Goal: Task Accomplishment & Management: Use online tool/utility

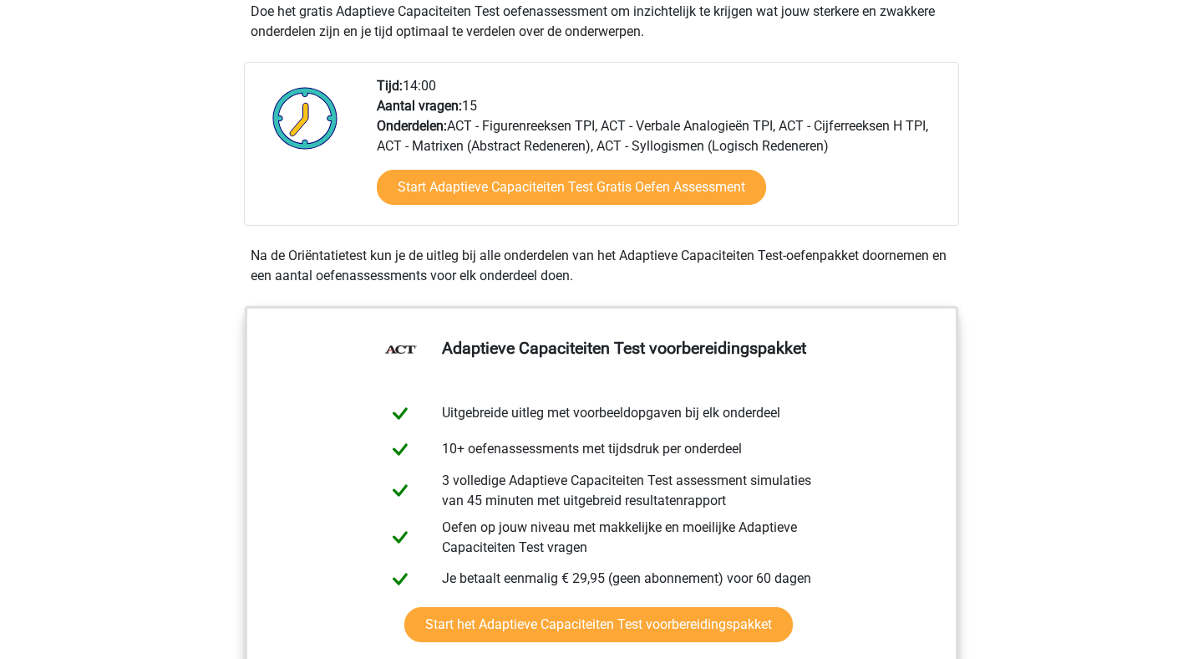
scroll to position [374, 0]
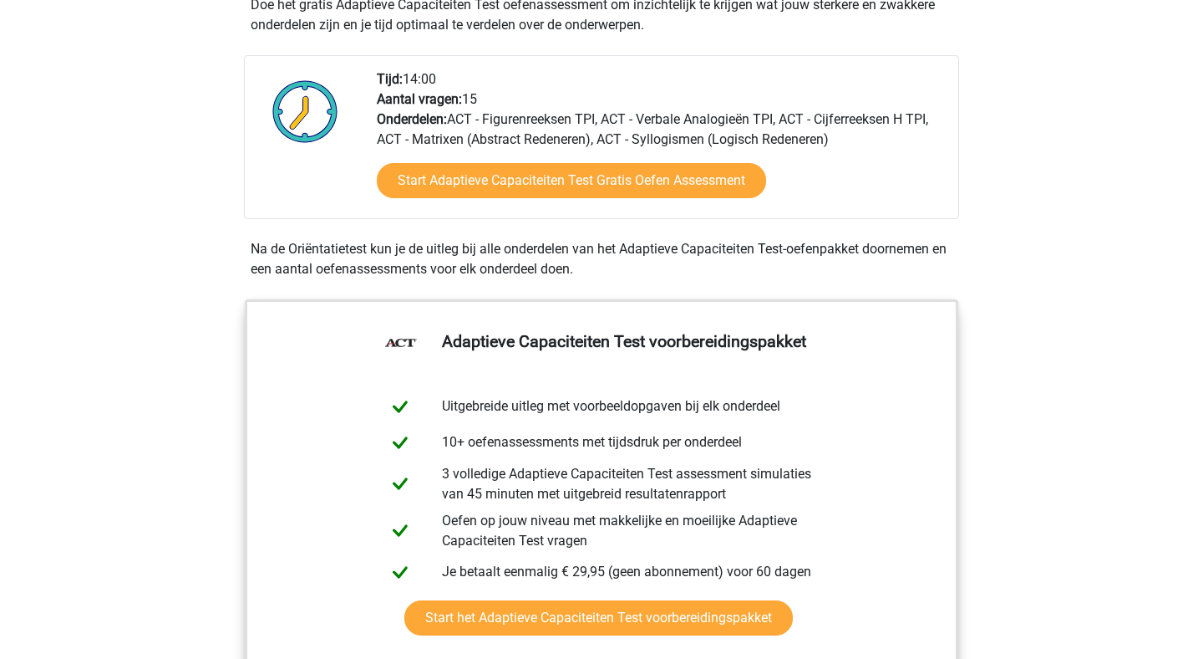
click at [516, 206] on div "Start Adaptieve Capaciteiten Test Gratis Oefen Assessment" at bounding box center [661, 184] width 568 height 69
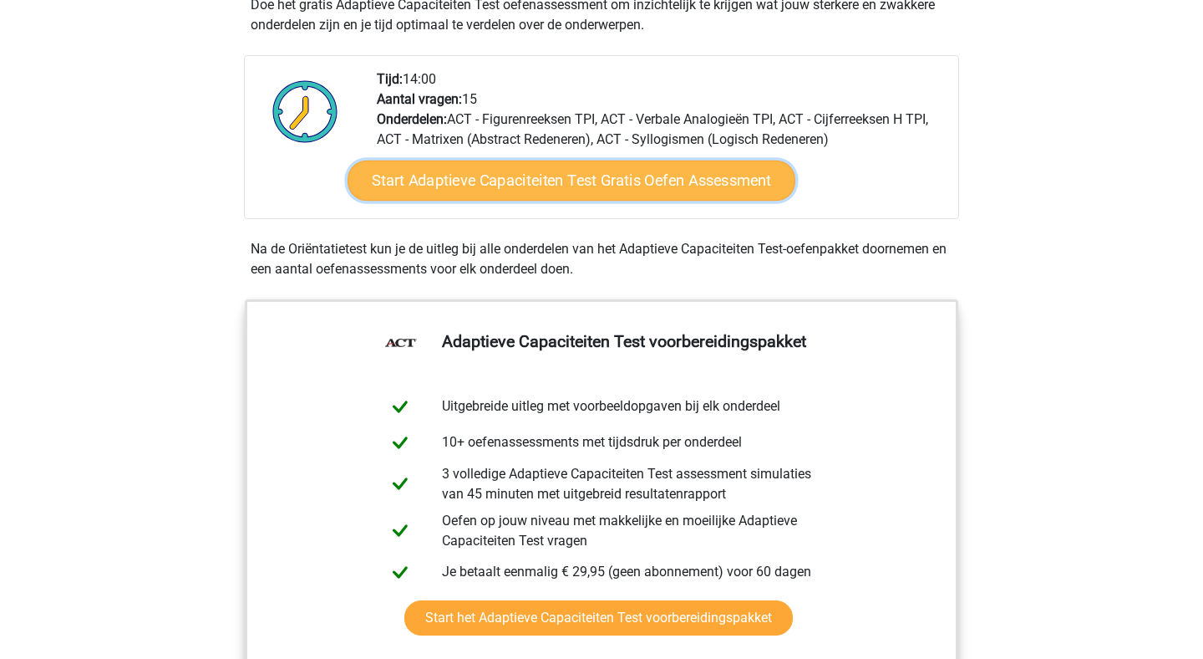
click at [529, 190] on link "Start Adaptieve Capaciteiten Test Gratis Oefen Assessment" at bounding box center [572, 180] width 448 height 40
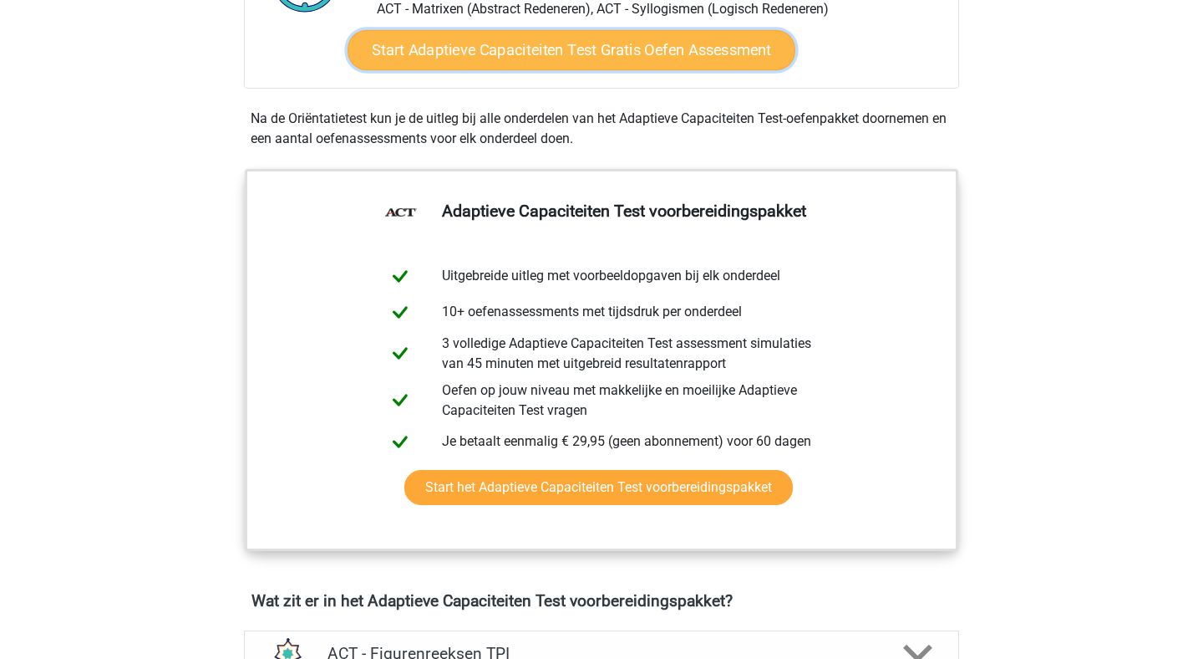
scroll to position [592, 0]
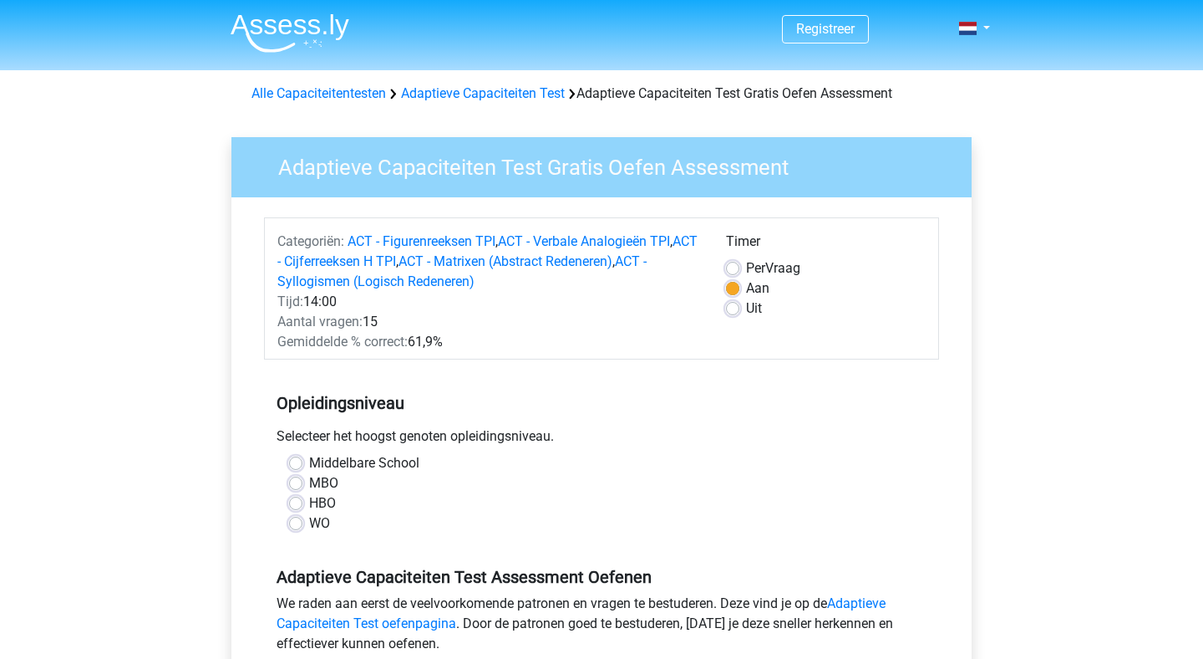
click at [309, 506] on label "HBO" at bounding box center [322, 503] width 27 height 20
click at [298, 506] on input "HBO" at bounding box center [295, 501] width 13 height 17
radio input "true"
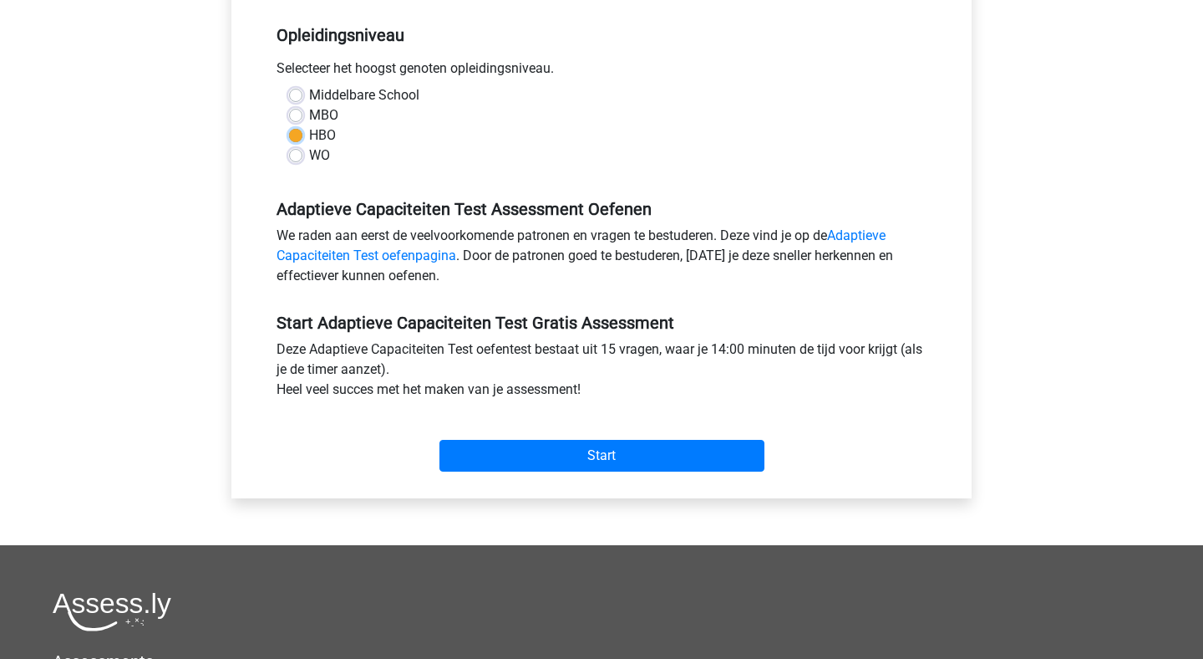
scroll to position [372, 0]
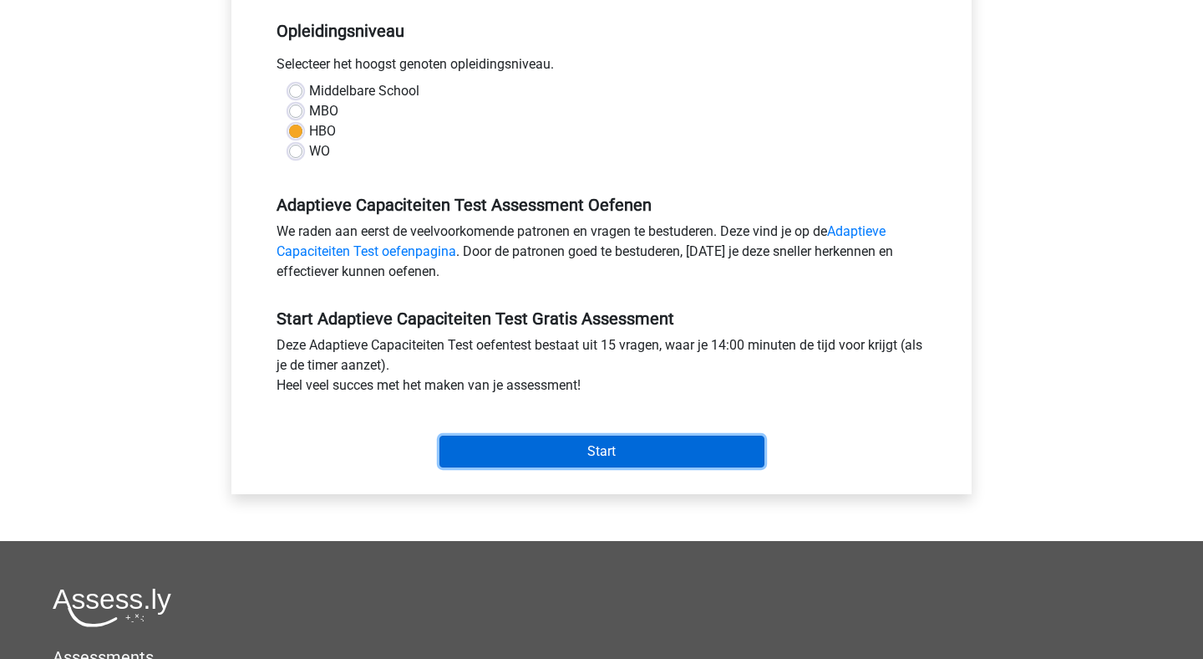
click at [513, 461] on input "Start" at bounding box center [602, 451] width 325 height 32
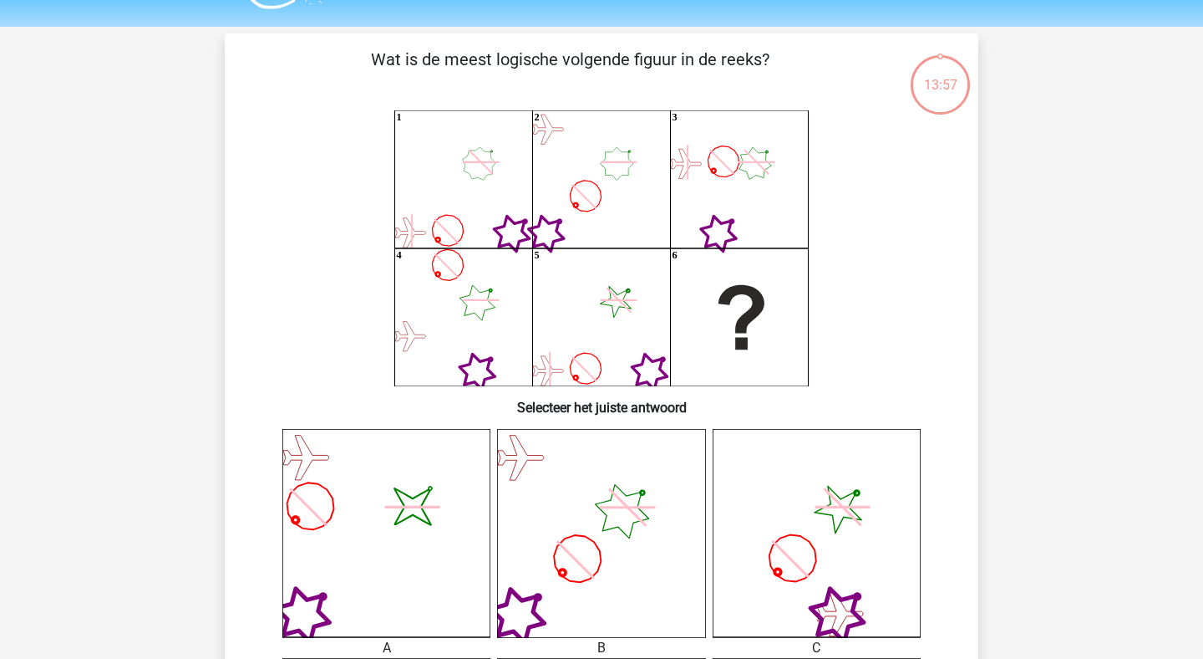
scroll to position [47, 0]
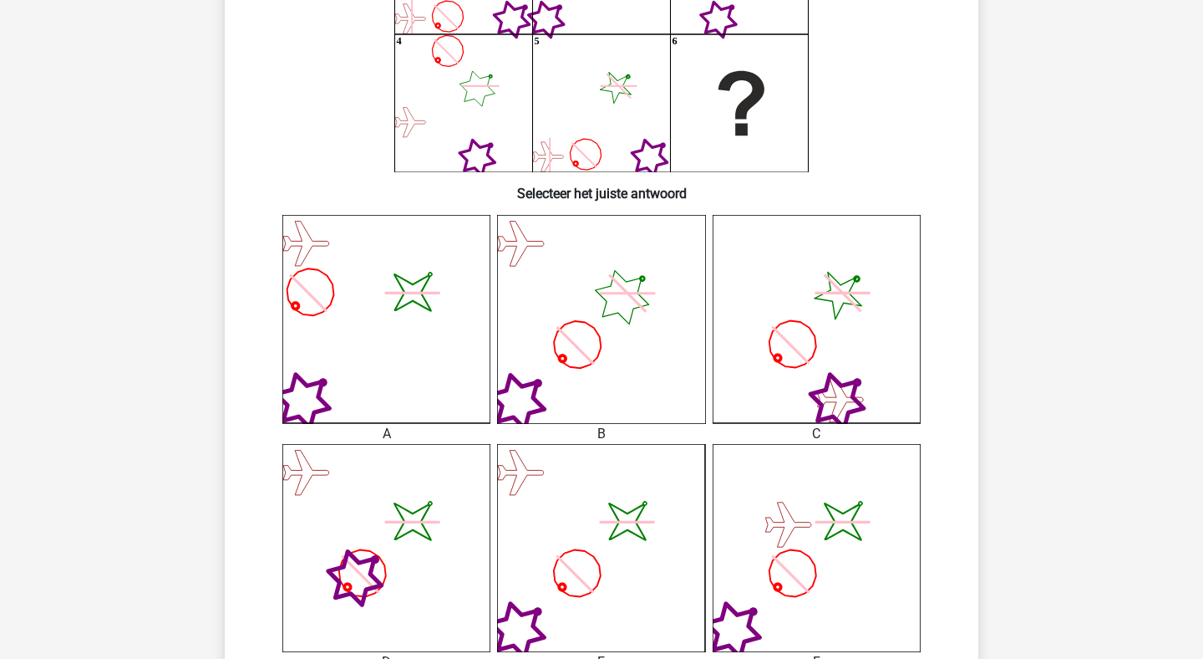
click at [687, 540] on icon "image/svg+xml" at bounding box center [601, 548] width 208 height 208
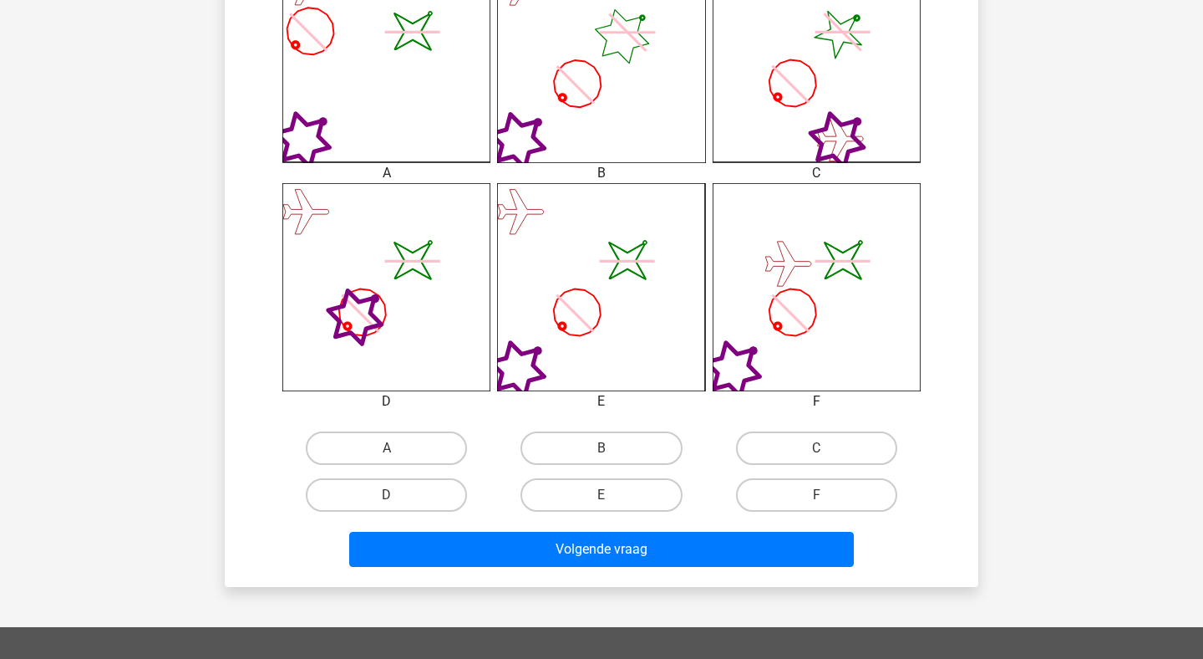
scroll to position [543, 0]
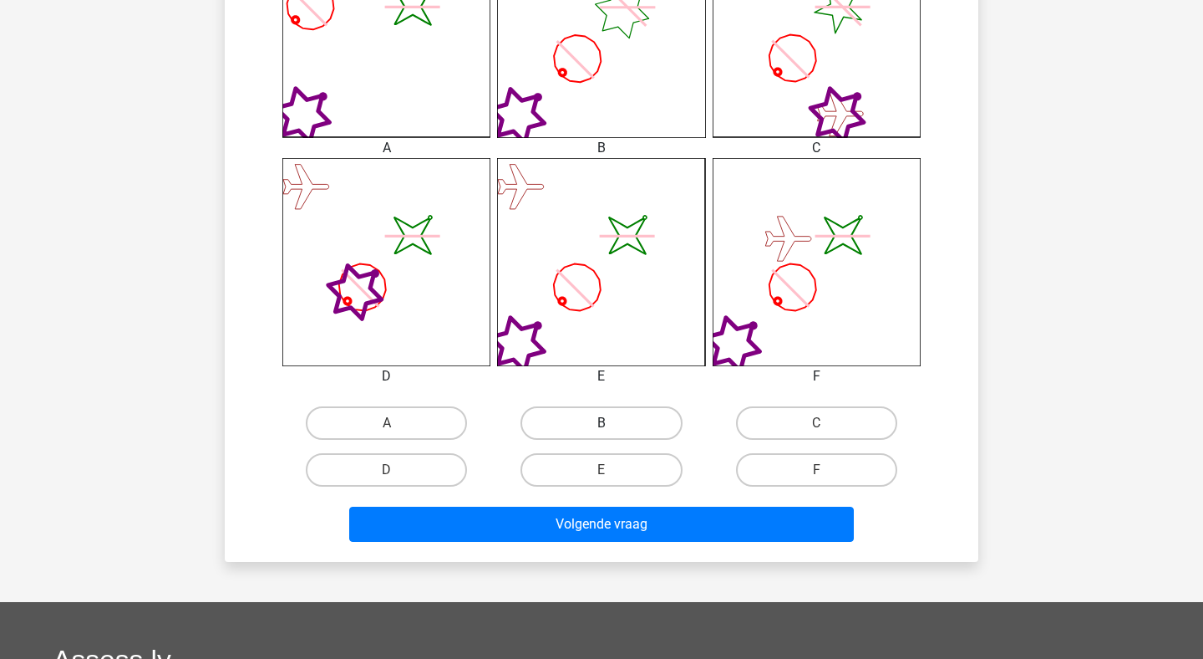
click at [643, 437] on label "B" at bounding box center [601, 422] width 161 height 33
click at [613, 434] on input "B" at bounding box center [607, 428] width 11 height 11
radio input "true"
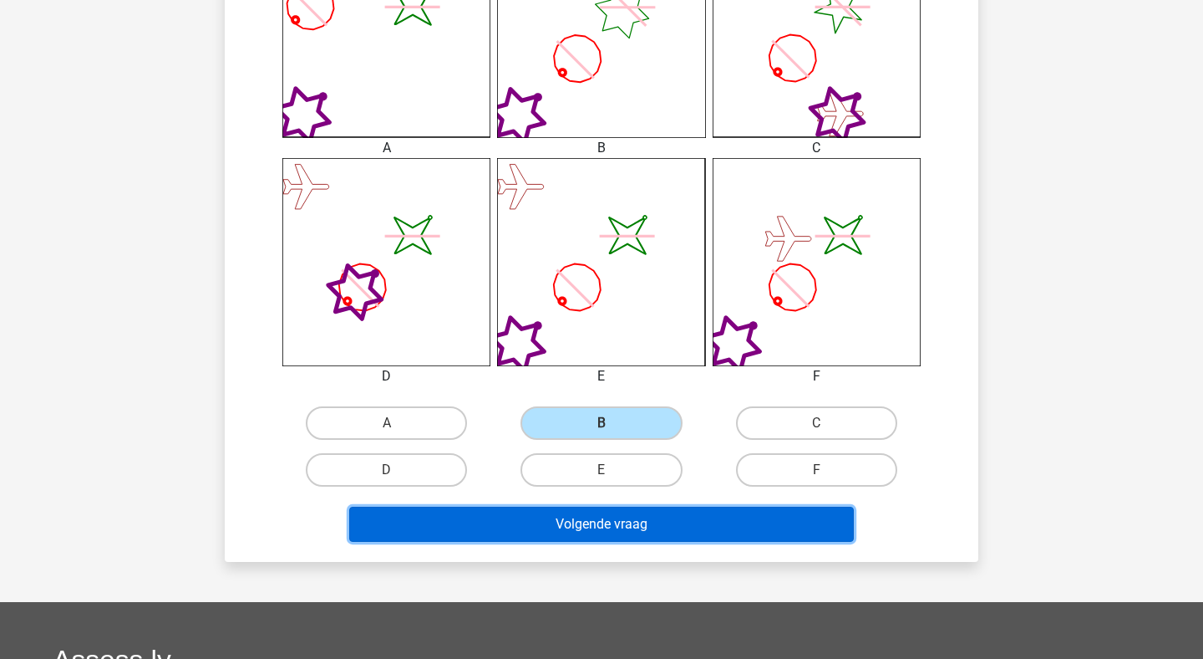
click at [649, 534] on button "Volgende vraag" at bounding box center [602, 523] width 506 height 35
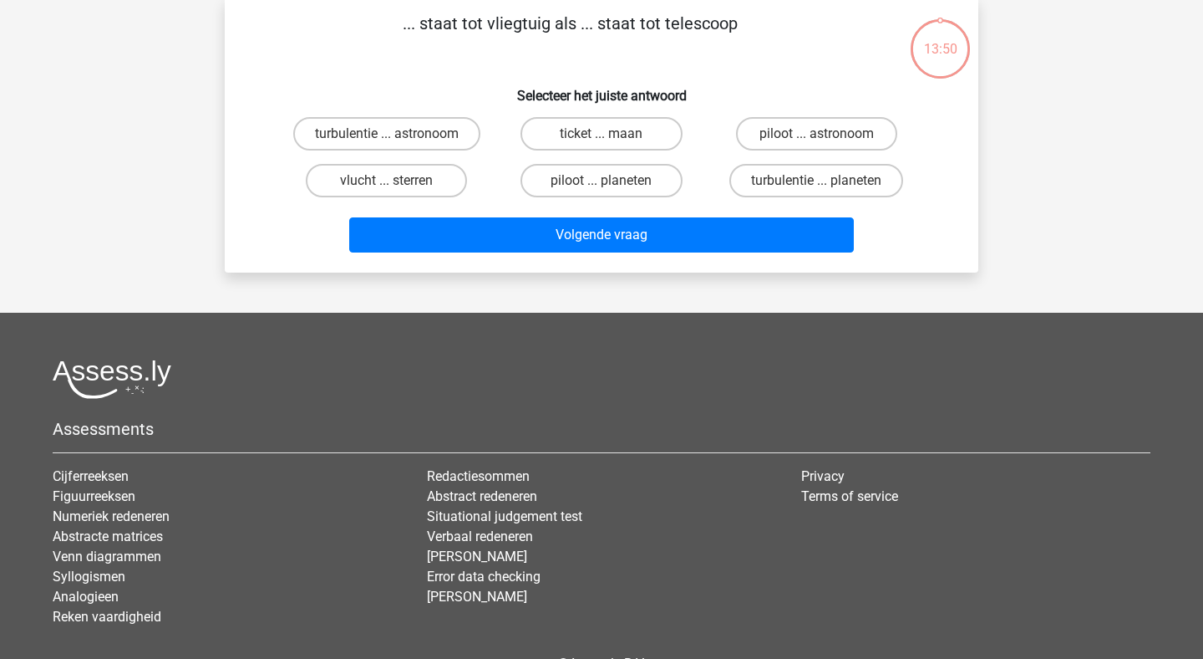
scroll to position [0, 0]
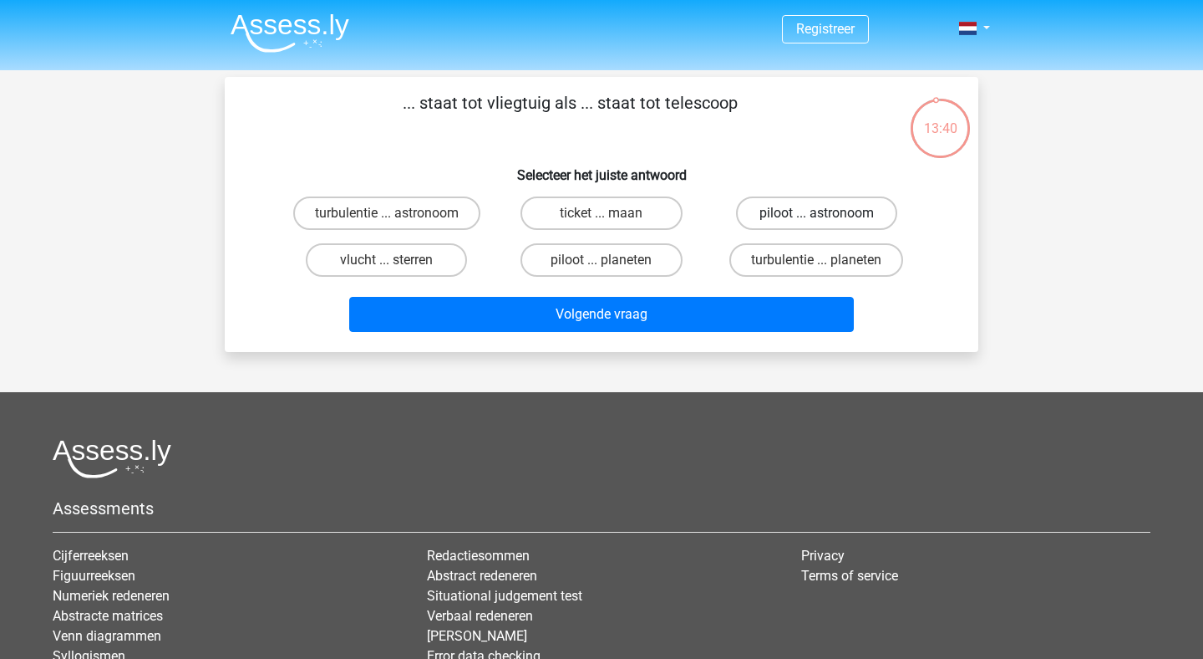
click at [781, 211] on label "piloot ... astronoom" at bounding box center [816, 212] width 161 height 33
click at [816, 213] on input "piloot ... astronoom" at bounding box center [821, 218] width 11 height 11
radio input "true"
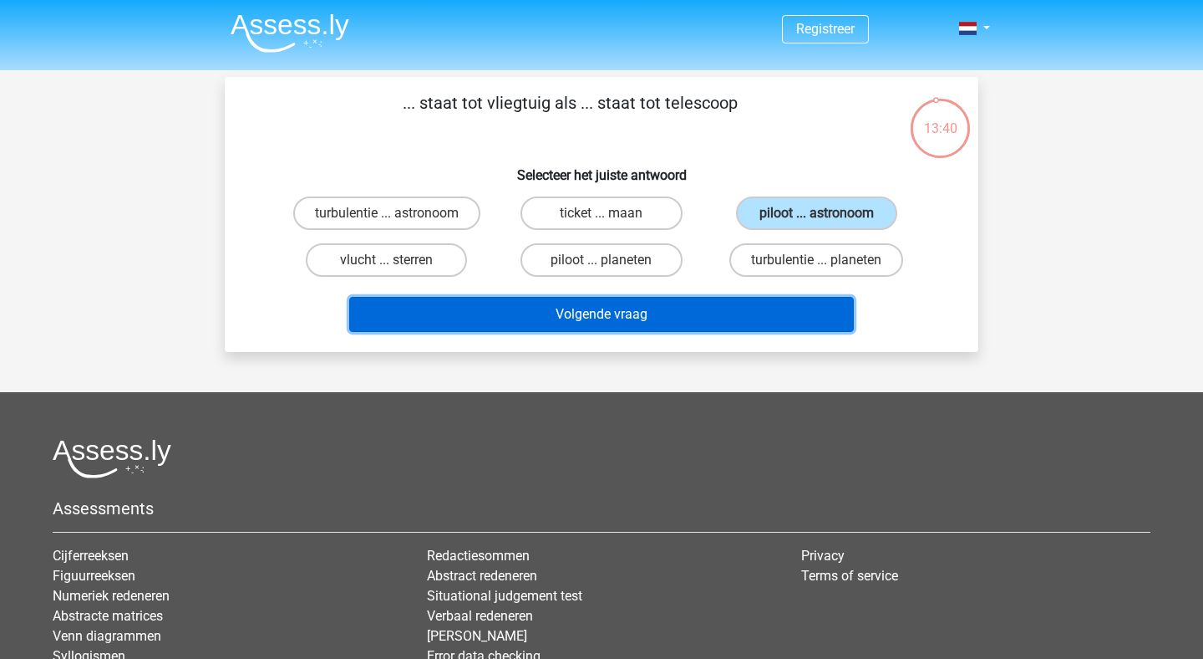
click at [699, 305] on button "Volgende vraag" at bounding box center [602, 314] width 506 height 35
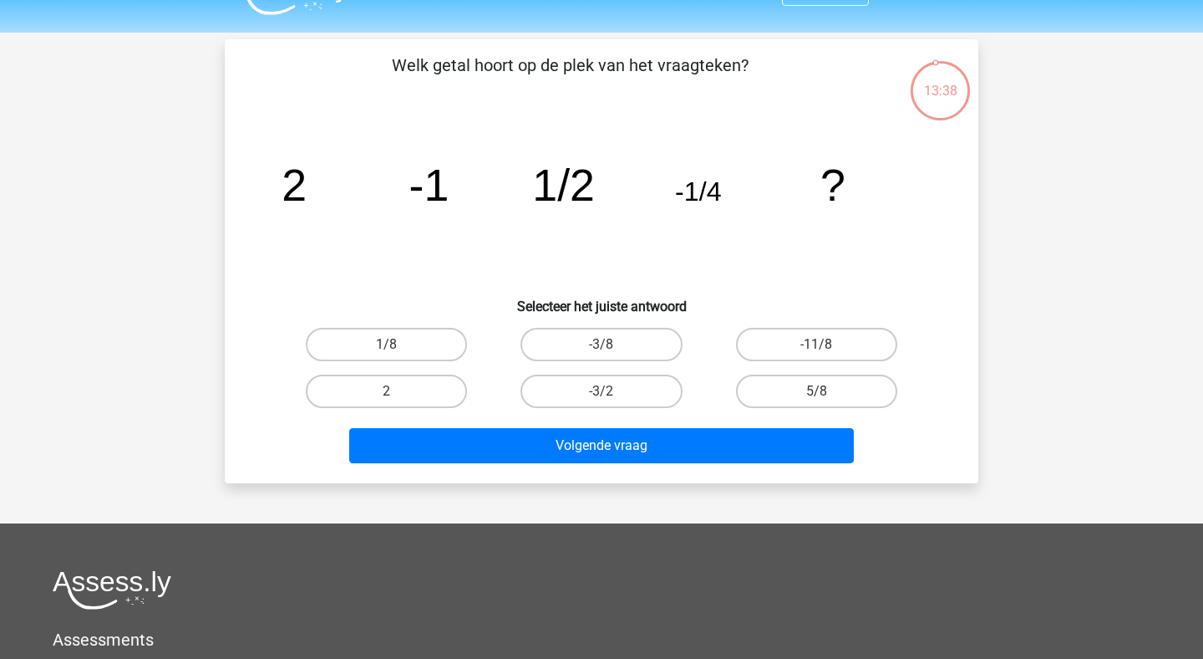
scroll to position [34, 0]
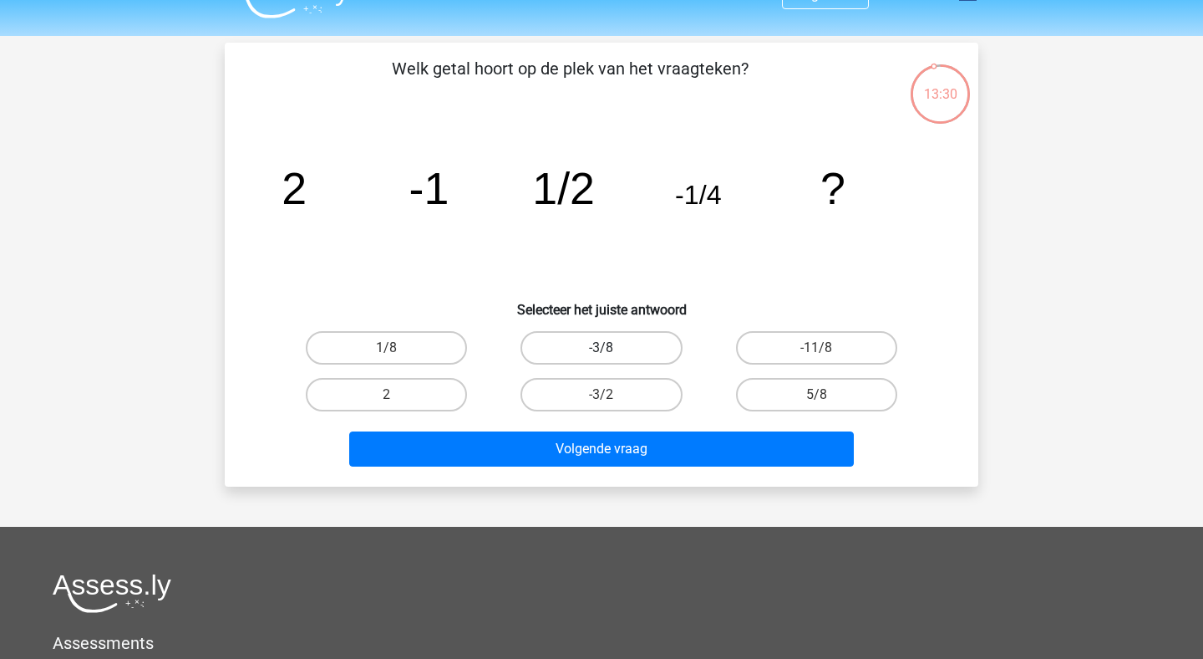
click at [626, 346] on label "-3/8" at bounding box center [601, 347] width 161 height 33
click at [613, 348] on input "-3/8" at bounding box center [607, 353] width 11 height 11
radio input "true"
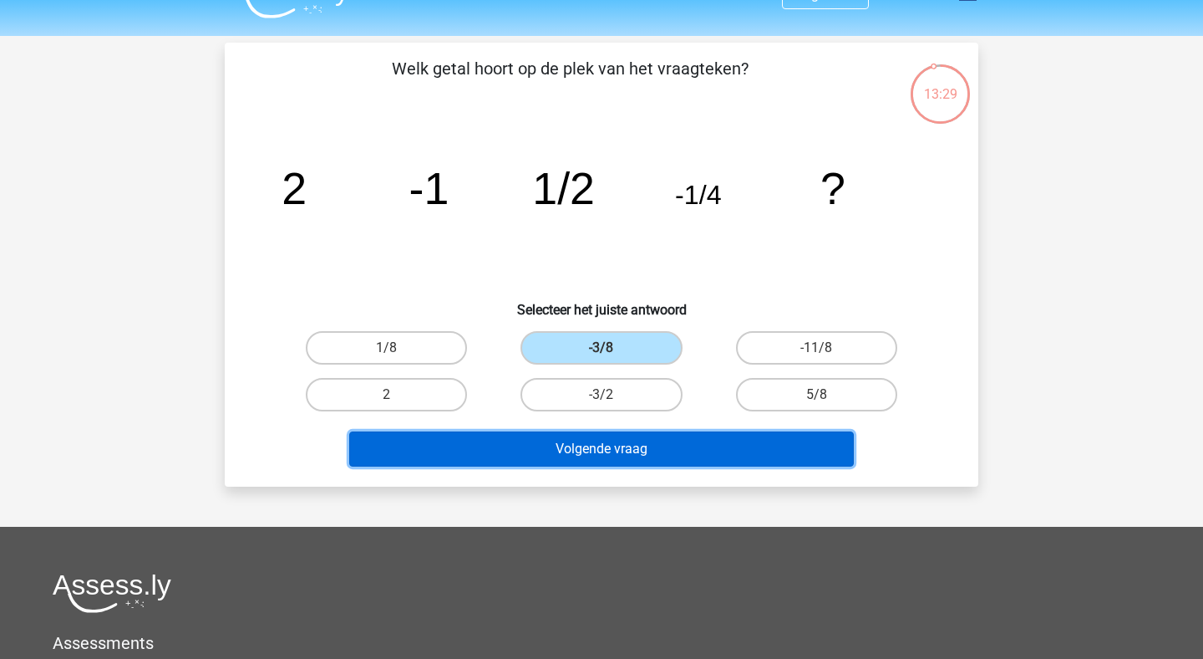
click at [622, 435] on button "Volgende vraag" at bounding box center [602, 448] width 506 height 35
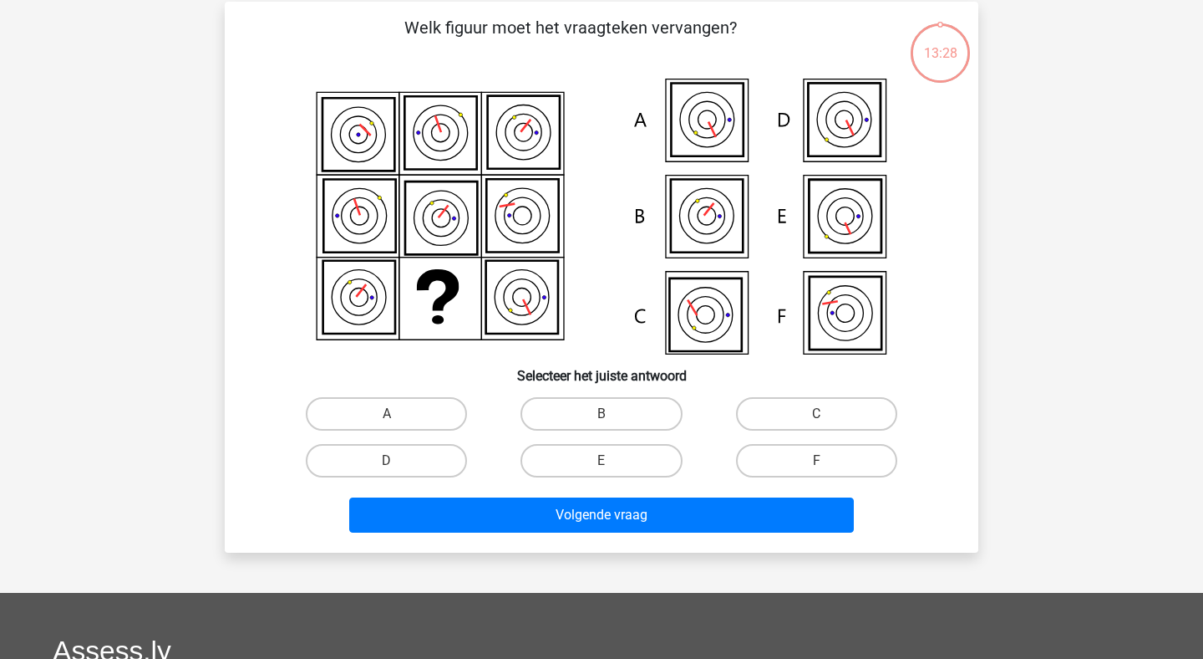
scroll to position [77, 0]
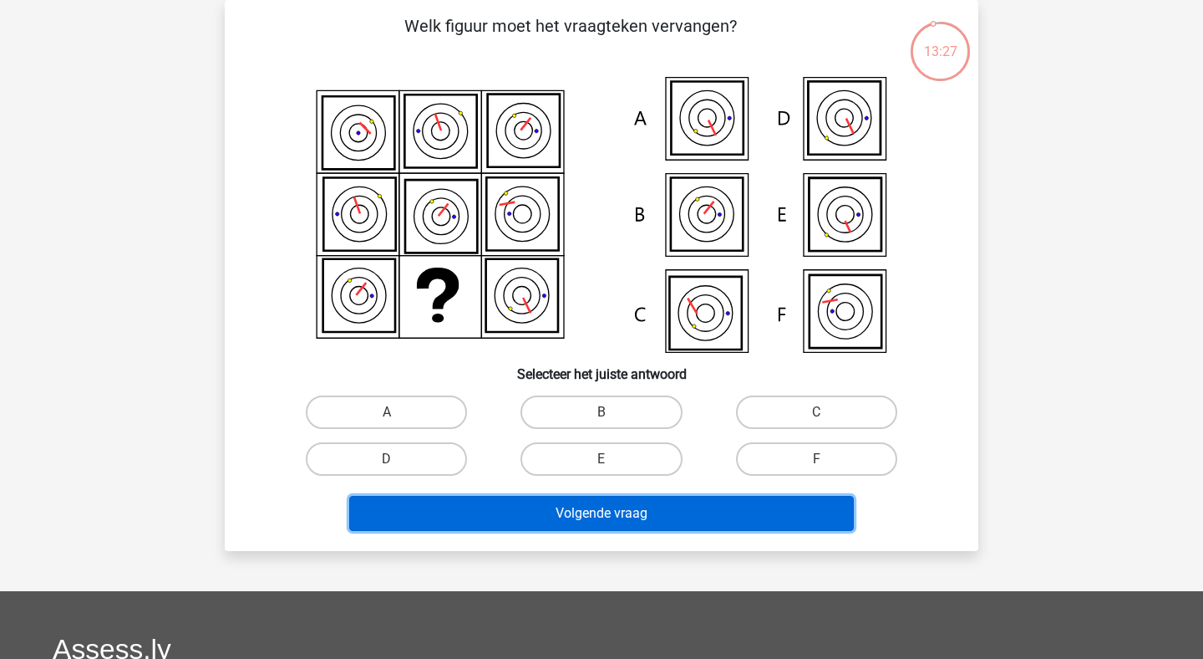
click at [612, 513] on button "Volgende vraag" at bounding box center [602, 513] width 506 height 35
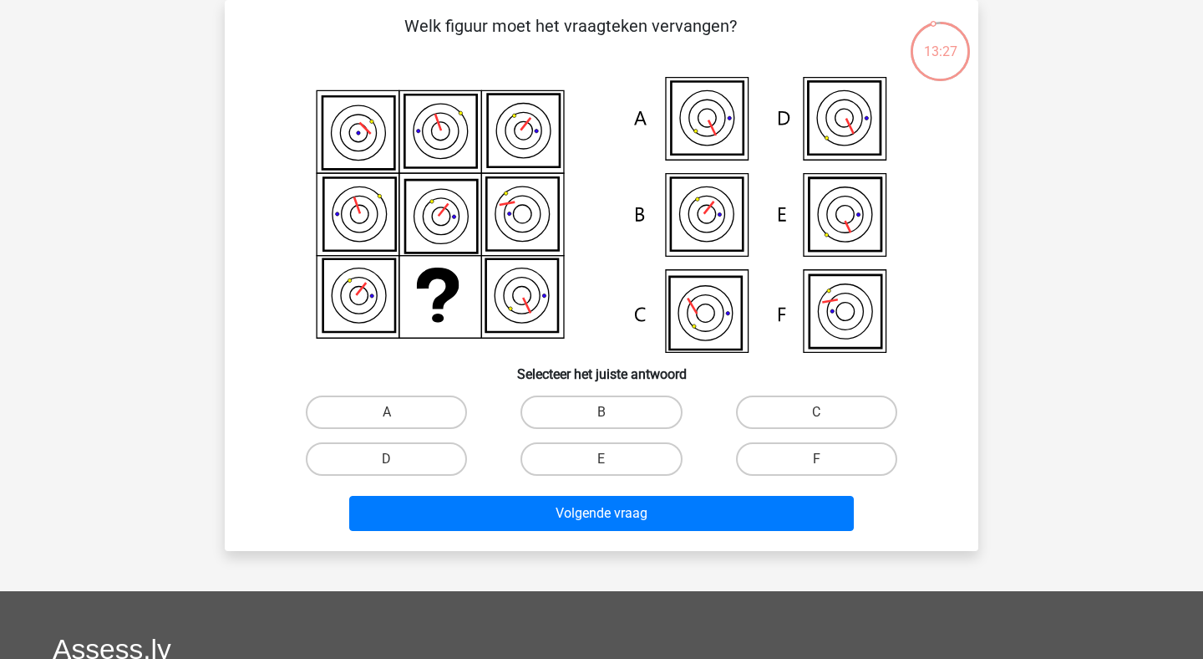
click at [612, 468] on input "E" at bounding box center [607, 464] width 11 height 11
radio input "true"
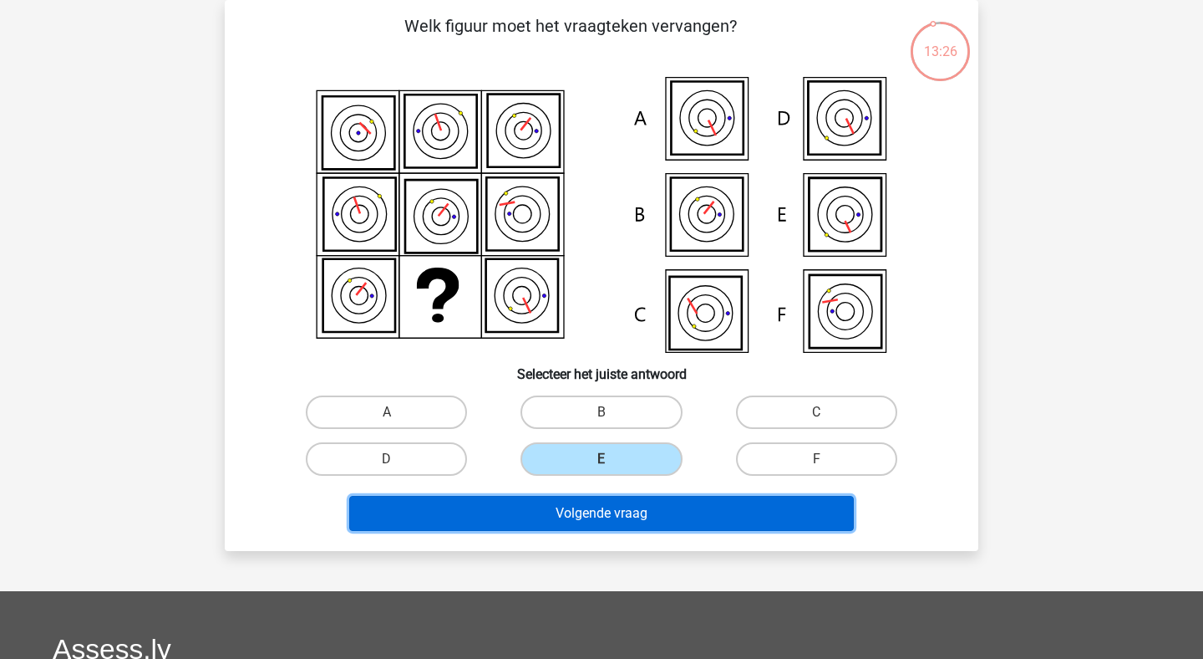
click at [612, 515] on button "Volgende vraag" at bounding box center [602, 513] width 506 height 35
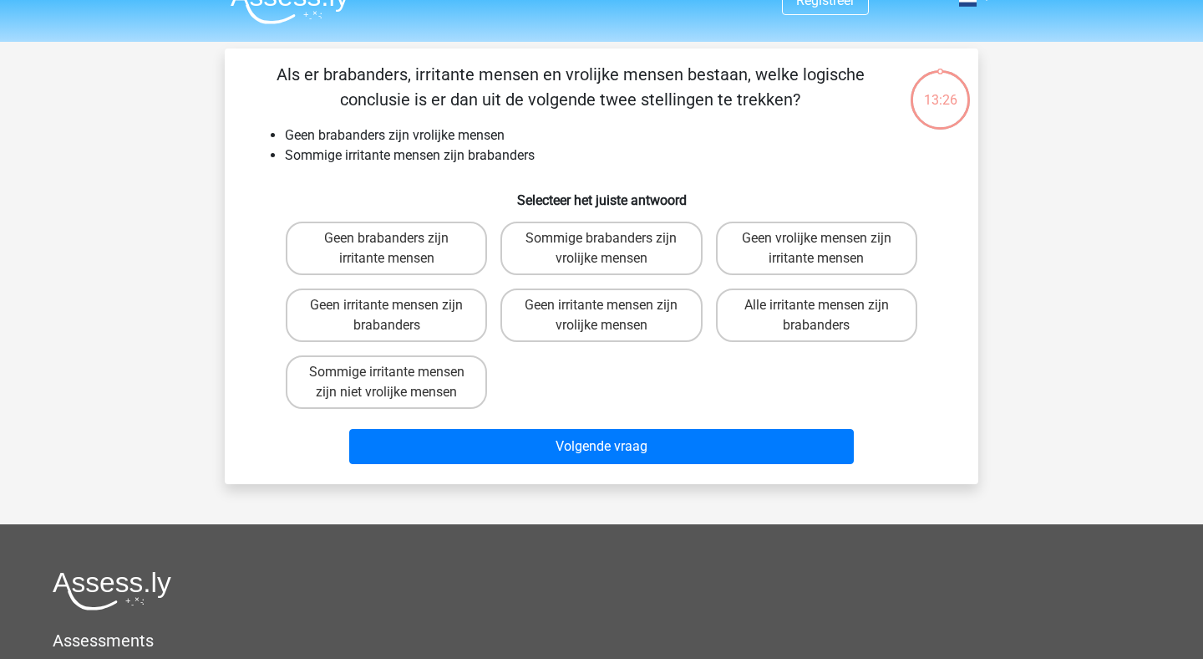
scroll to position [13, 0]
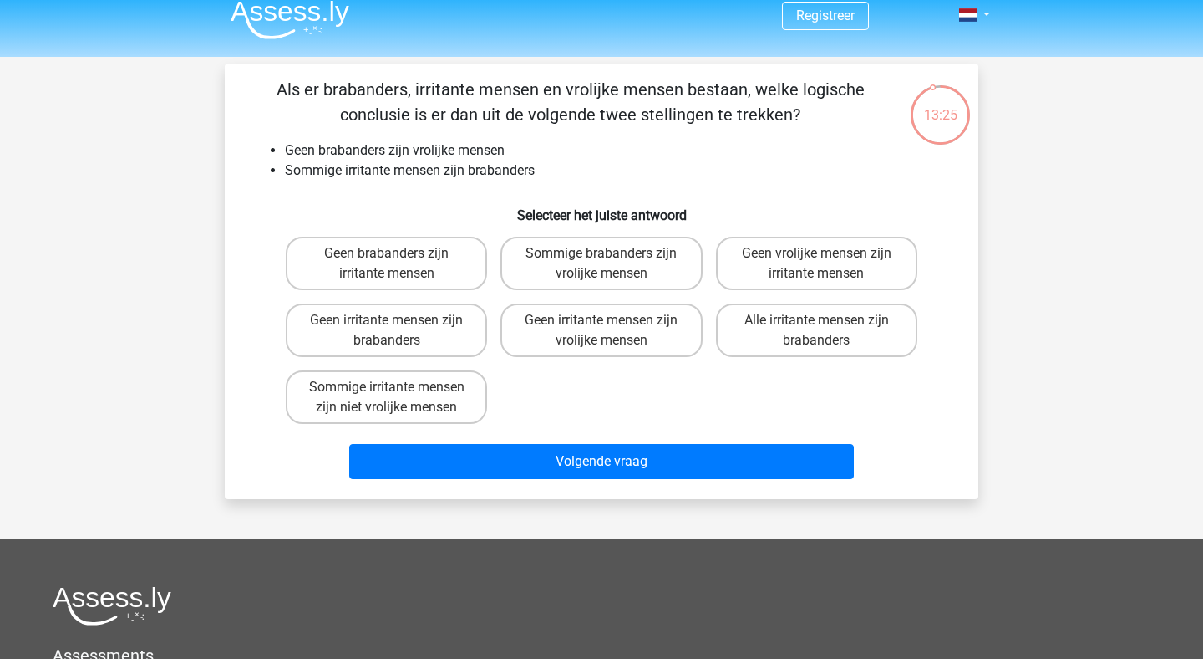
click at [622, 364] on div "Geen irritante mensen zijn vrolijke mensen" at bounding box center [601, 330] width 215 height 67
click at [624, 344] on label "Geen irritante mensen zijn vrolijke mensen" at bounding box center [601, 329] width 201 height 53
click at [613, 331] on input "Geen irritante mensen zijn vrolijke mensen" at bounding box center [607, 325] width 11 height 11
radio input "true"
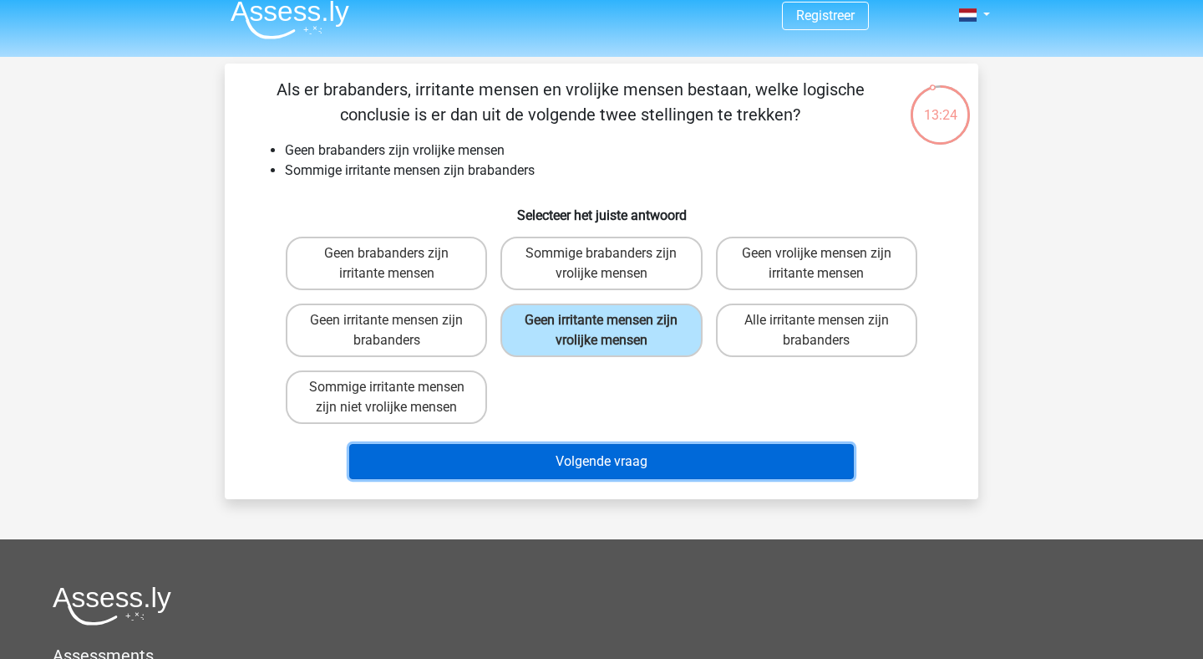
click at [616, 460] on button "Volgende vraag" at bounding box center [602, 461] width 506 height 35
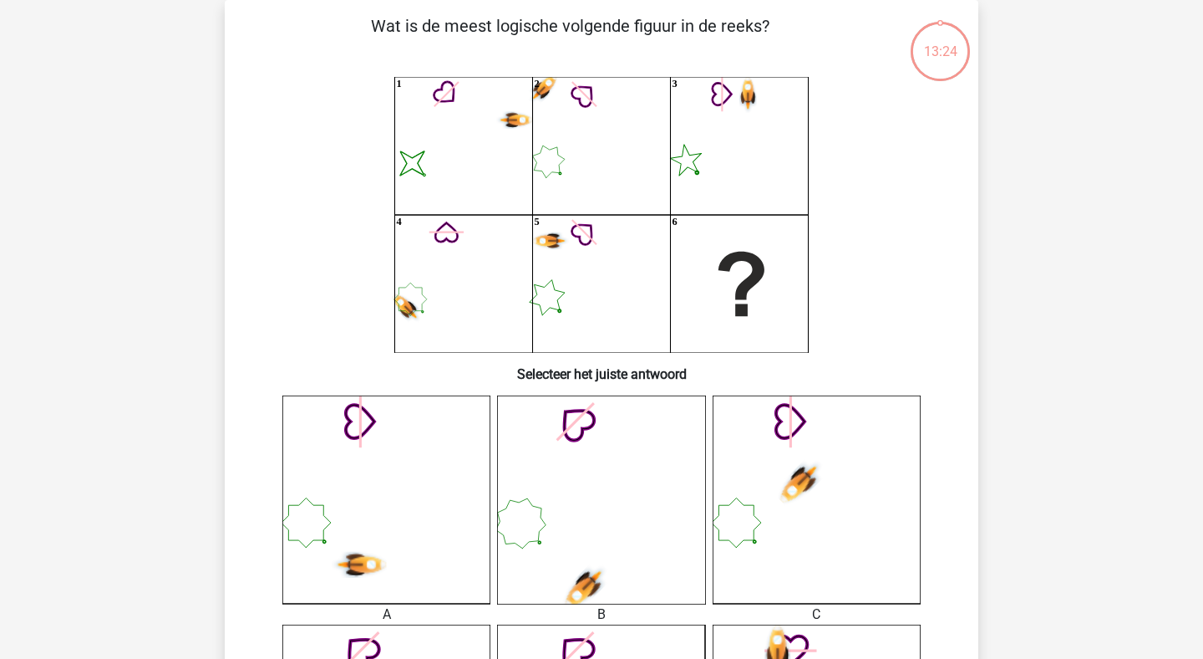
click at [615, 488] on icon at bounding box center [601, 499] width 208 height 208
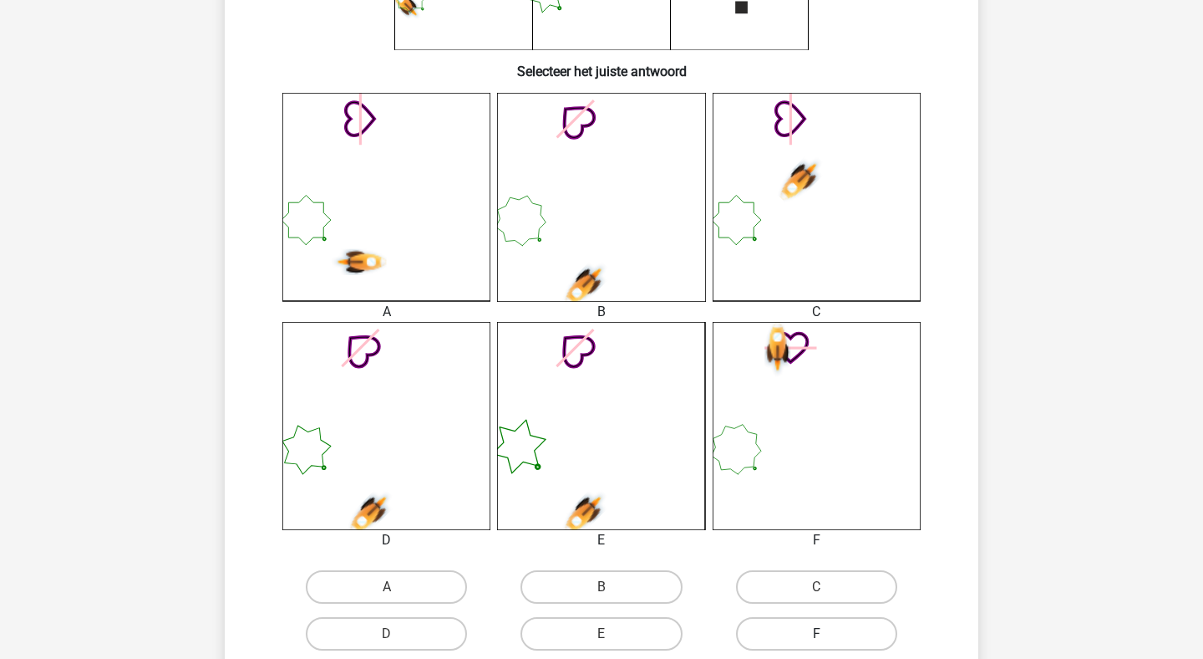
click at [806, 618] on label "F" at bounding box center [816, 633] width 161 height 33
click at [816, 633] on input "F" at bounding box center [821, 638] width 11 height 11
radio input "true"
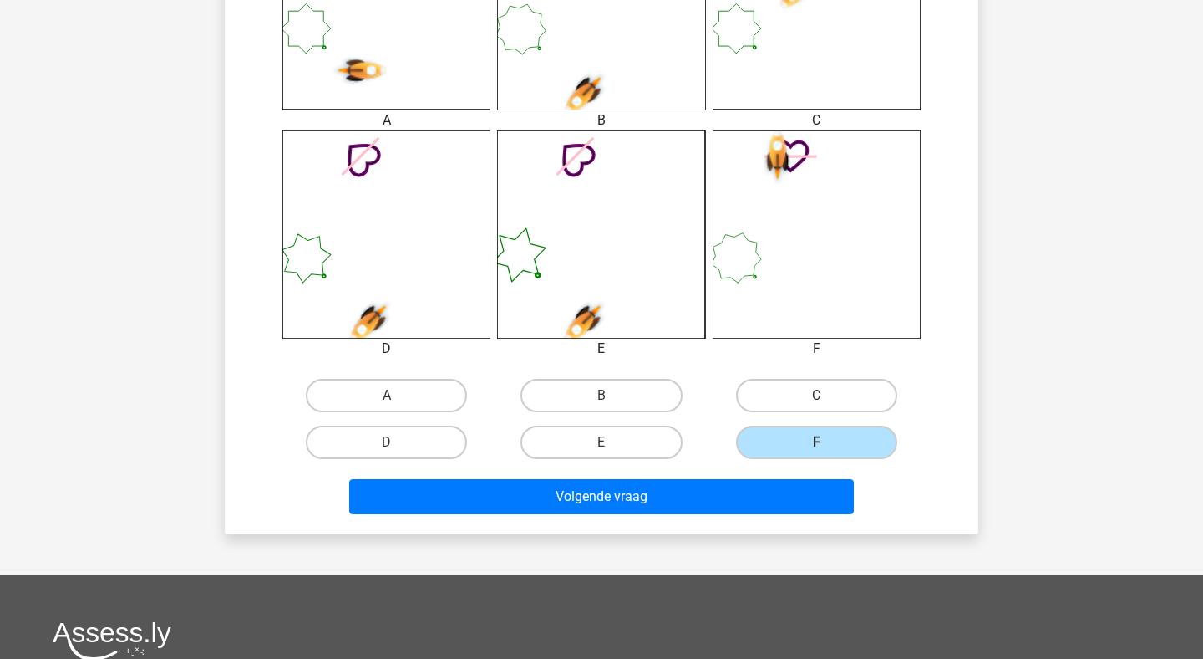
scroll to position [588, 0]
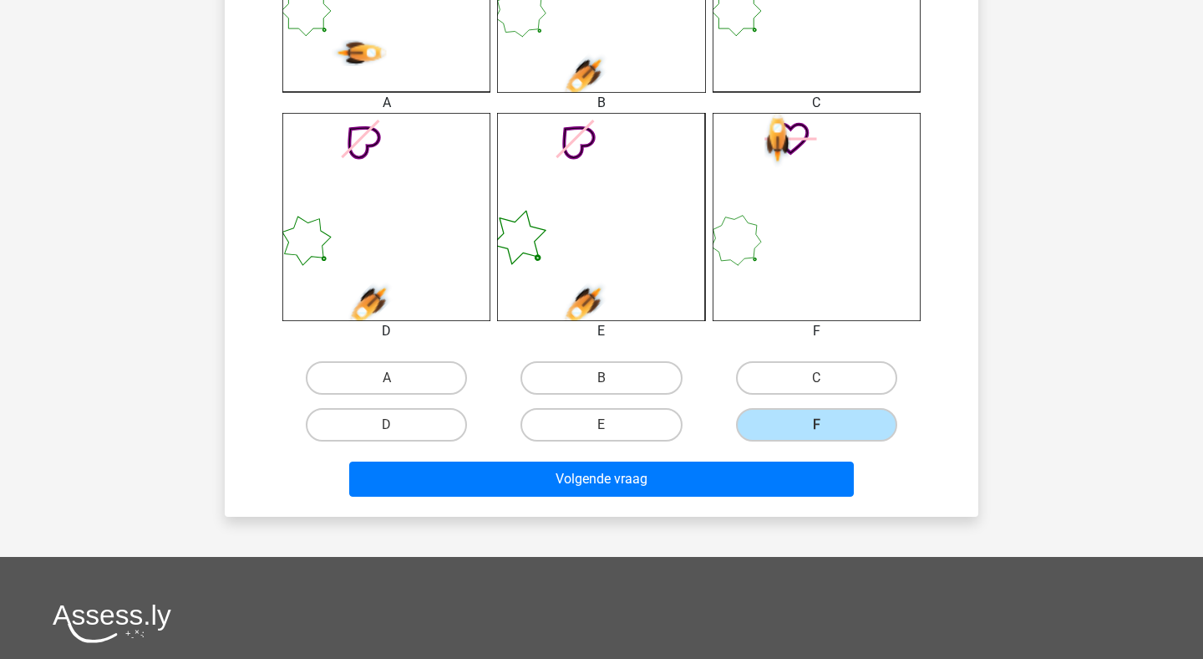
click at [793, 460] on div "Volgende vraag" at bounding box center [602, 475] width 700 height 55
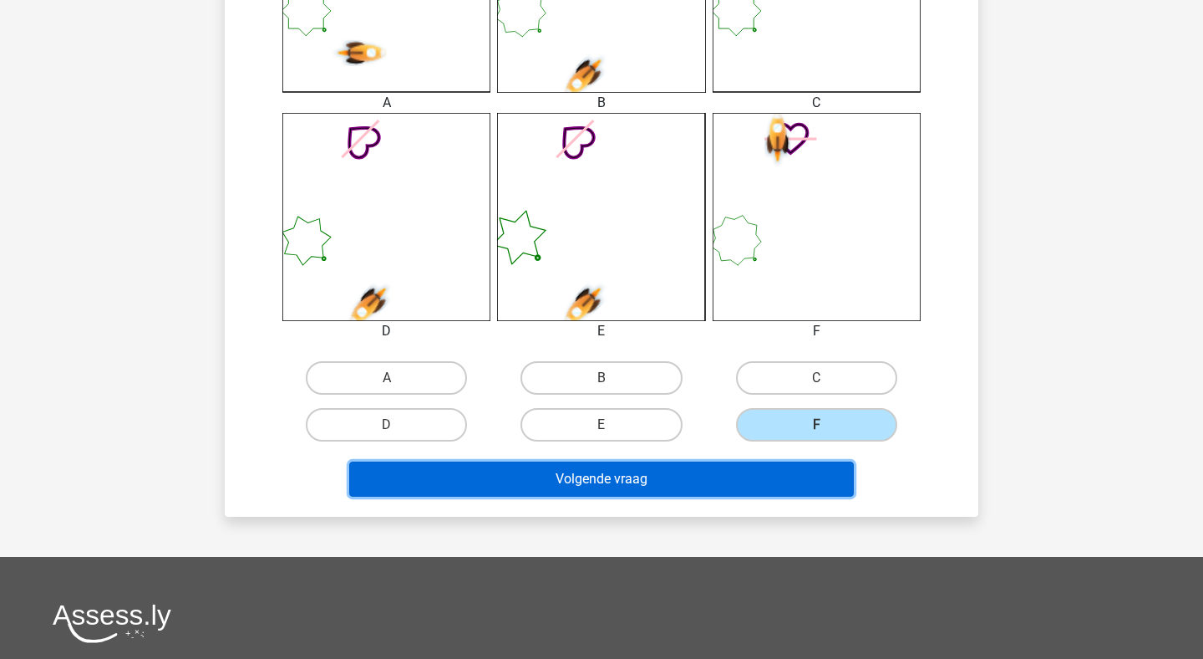
click at [790, 478] on button "Volgende vraag" at bounding box center [602, 478] width 506 height 35
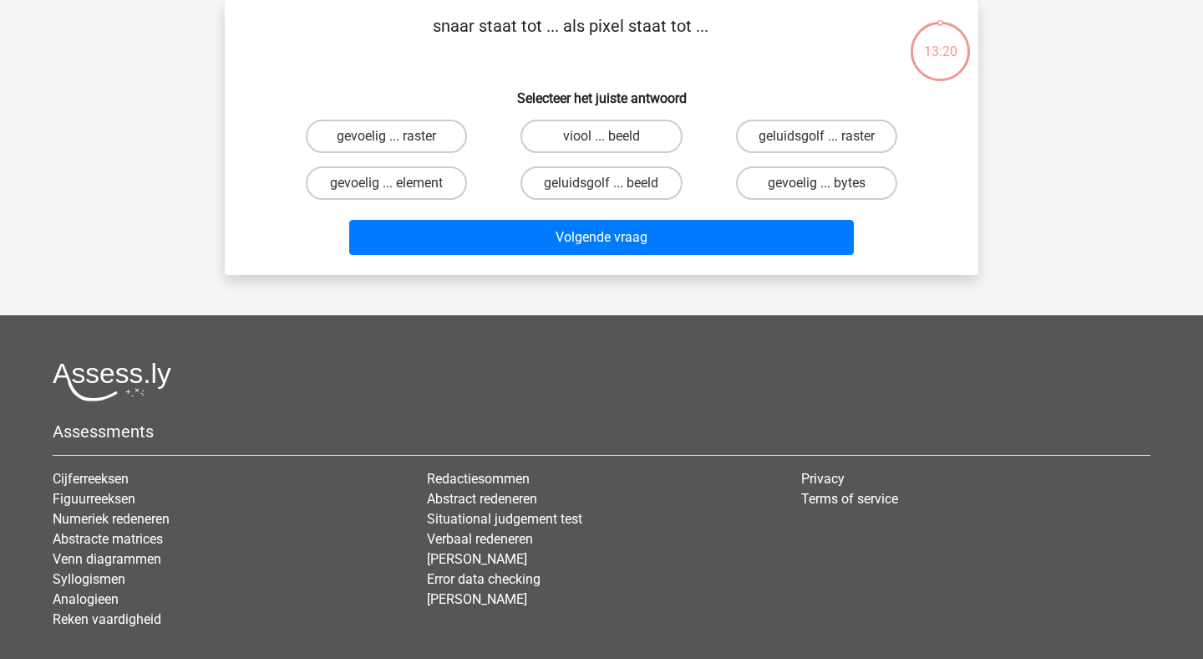
scroll to position [77, 0]
click at [656, 185] on label "geluidsgolf ... beeld" at bounding box center [601, 182] width 161 height 33
click at [613, 185] on input "geluidsgolf ... beeld" at bounding box center [607, 188] width 11 height 11
radio input "true"
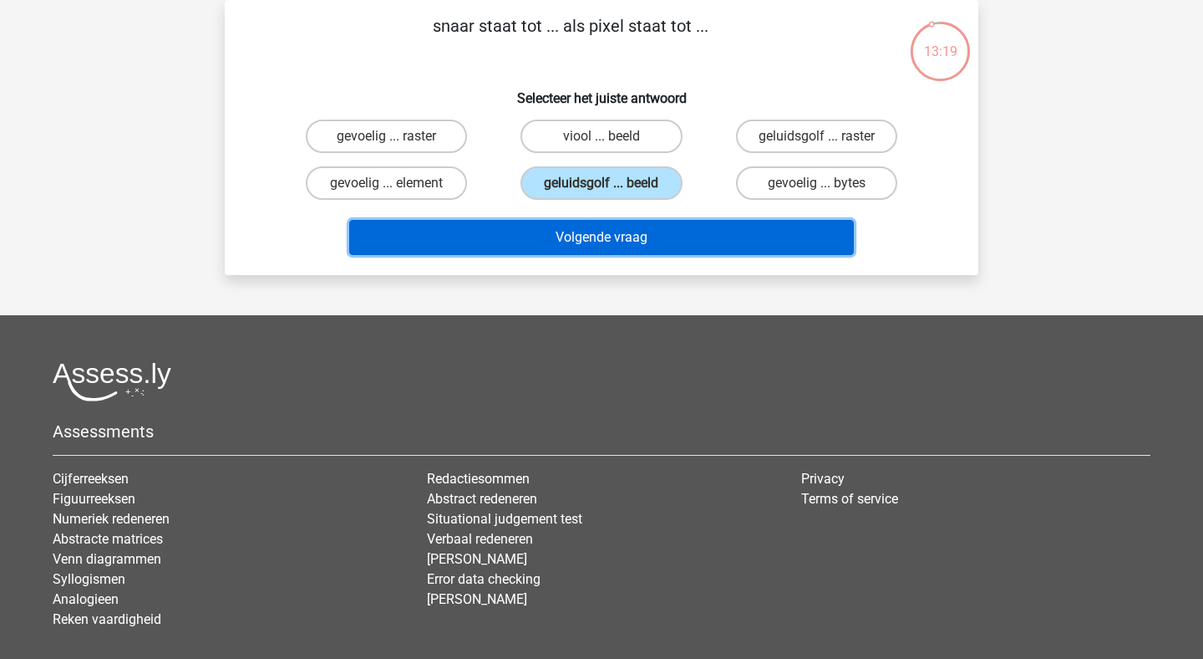
click at [656, 245] on button "Volgende vraag" at bounding box center [602, 237] width 506 height 35
